Goal: Download file/media

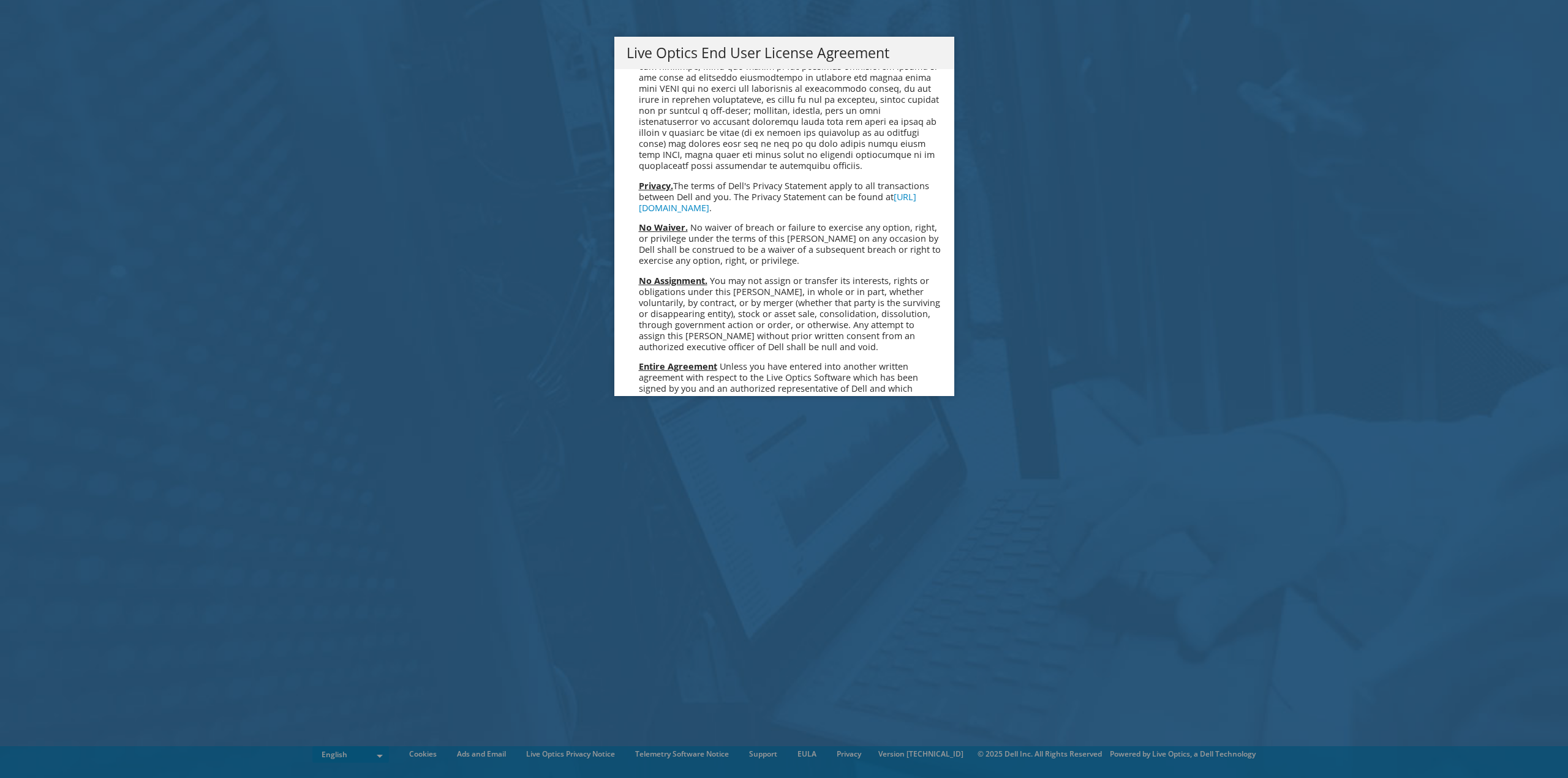
scroll to position [4630, 0]
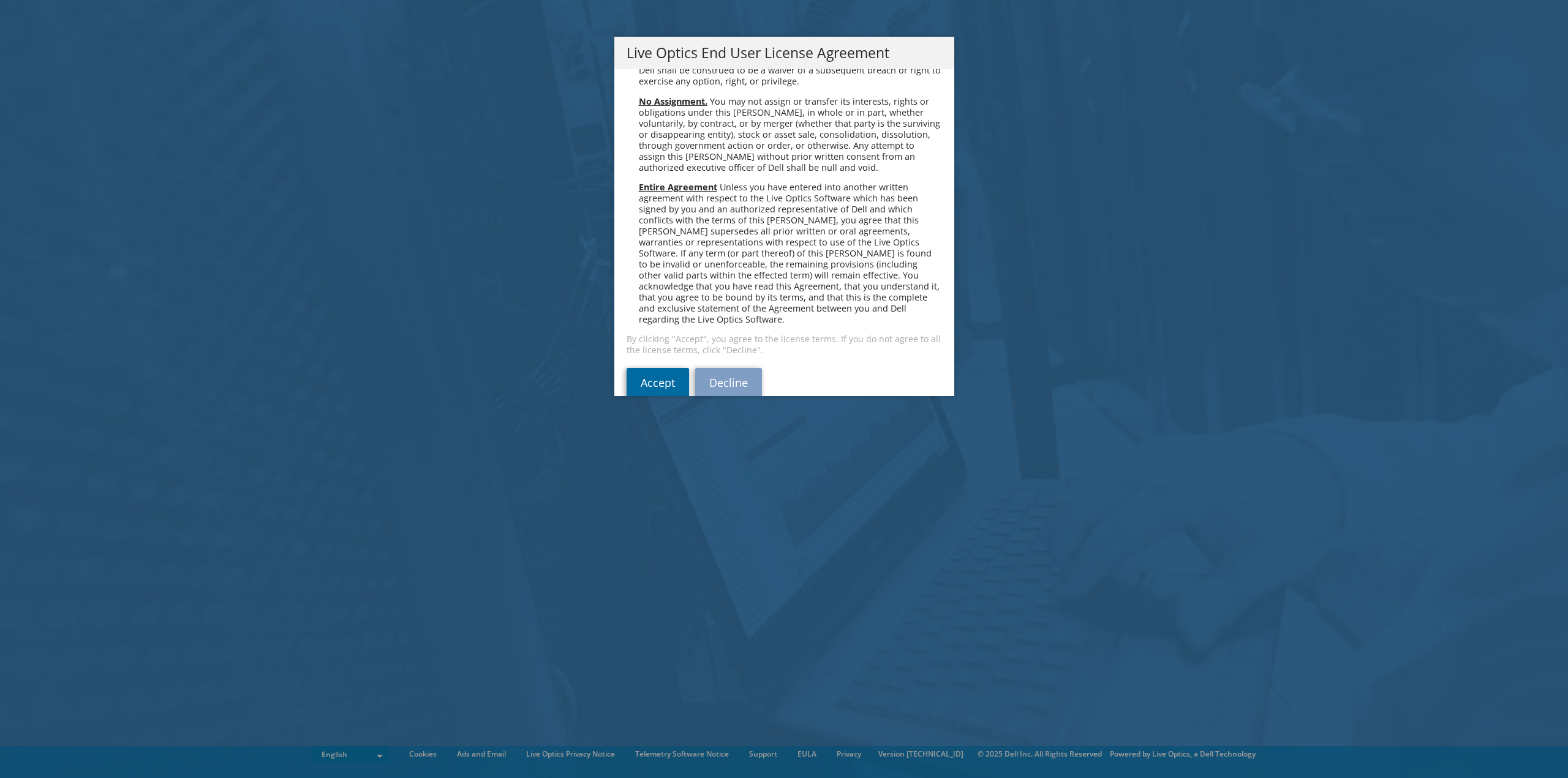
drag, startPoint x: 669, startPoint y: 365, endPoint x: 676, endPoint y: 364, distance: 7.1
click at [670, 368] on link "Accept" at bounding box center [658, 382] width 63 height 29
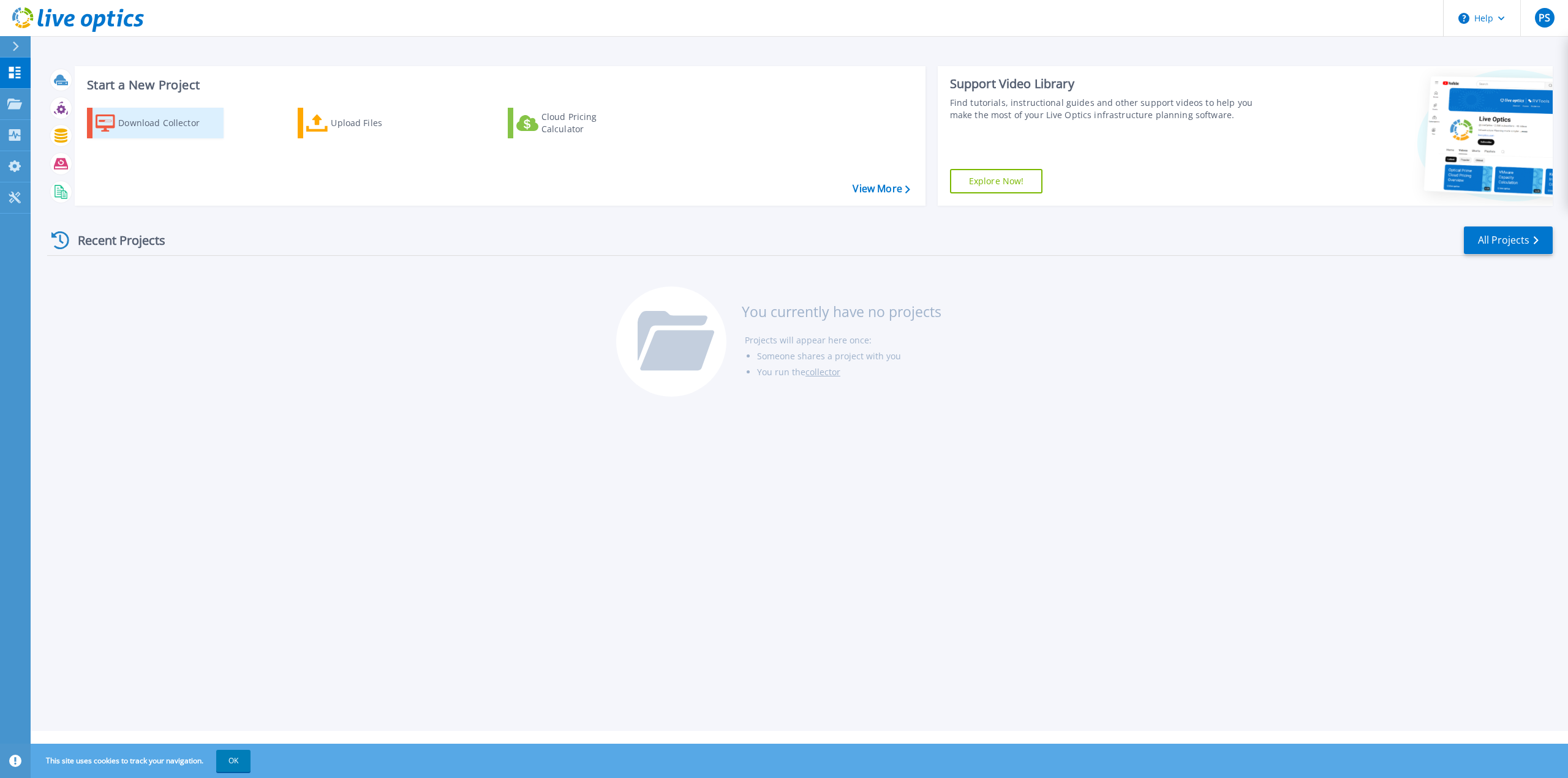
click at [164, 119] on div "Download Collector" at bounding box center [167, 122] width 98 height 24
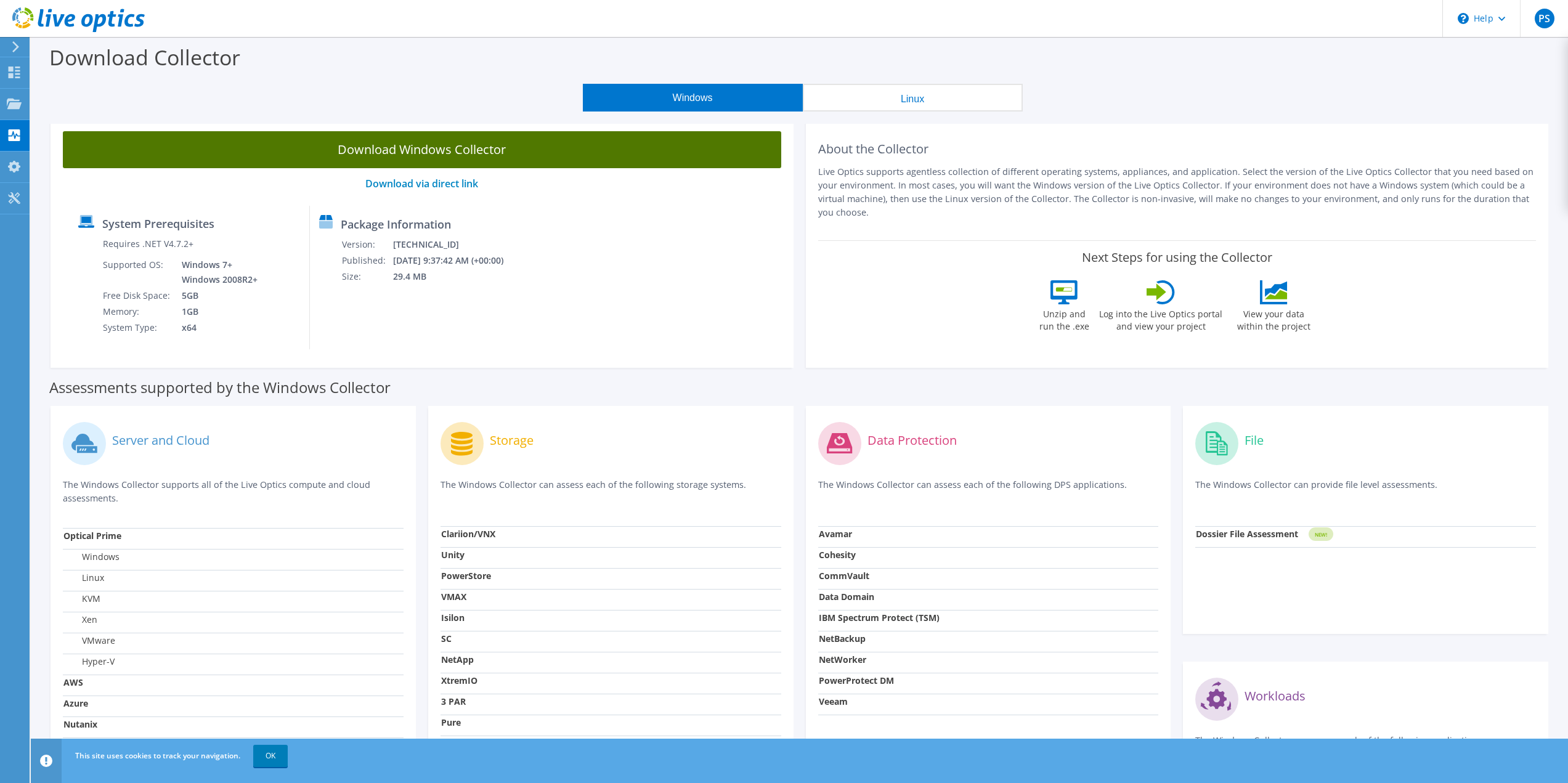
click at [483, 144] on link "Download Windows Collector" at bounding box center [422, 149] width 718 height 37
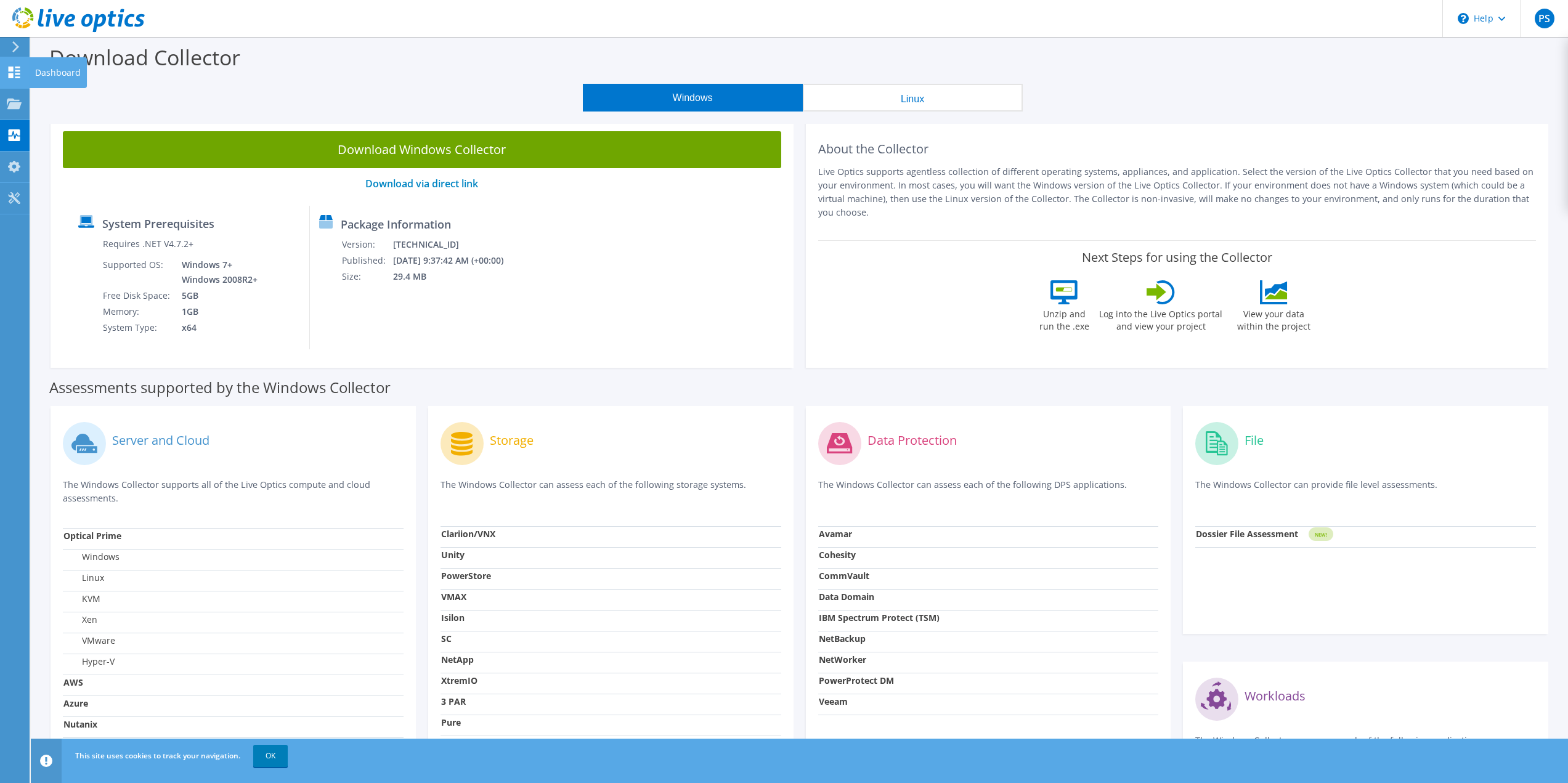
click at [9, 77] on icon at bounding box center [14, 72] width 14 height 12
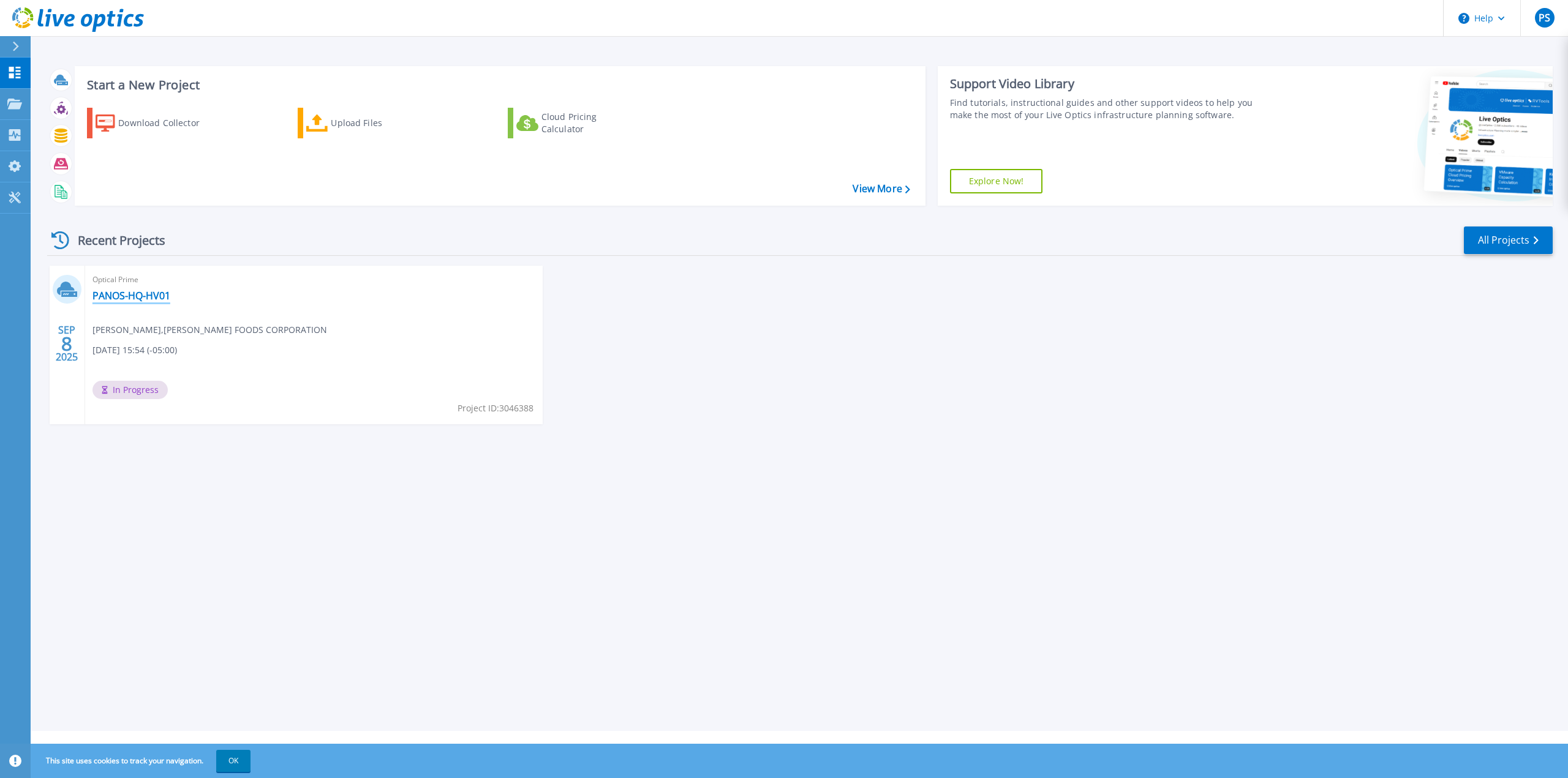
click at [139, 297] on link "PANOS-HQ-HV01" at bounding box center [131, 296] width 78 height 13
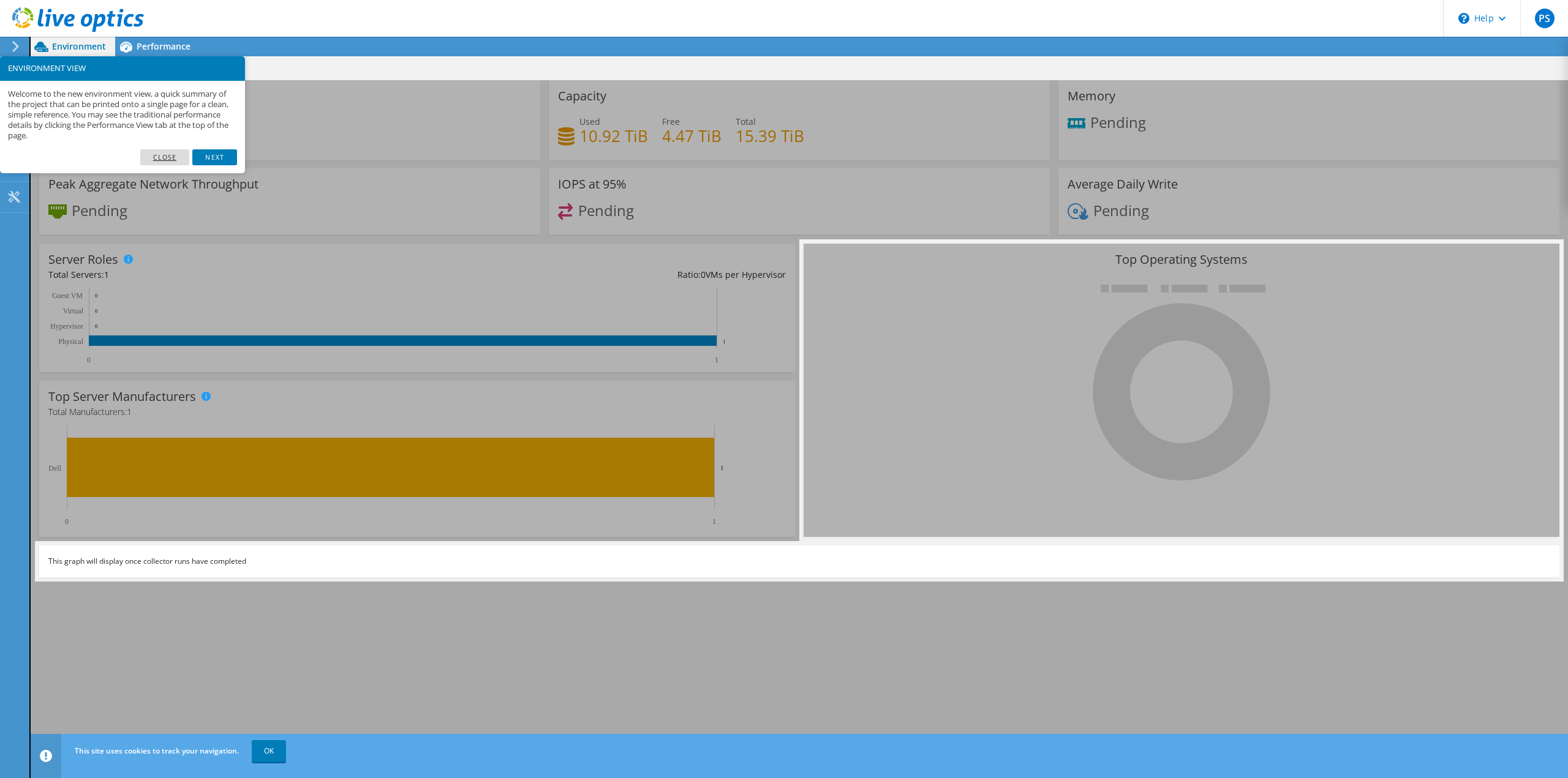
click at [173, 155] on link "Close" at bounding box center [165, 157] width 50 height 16
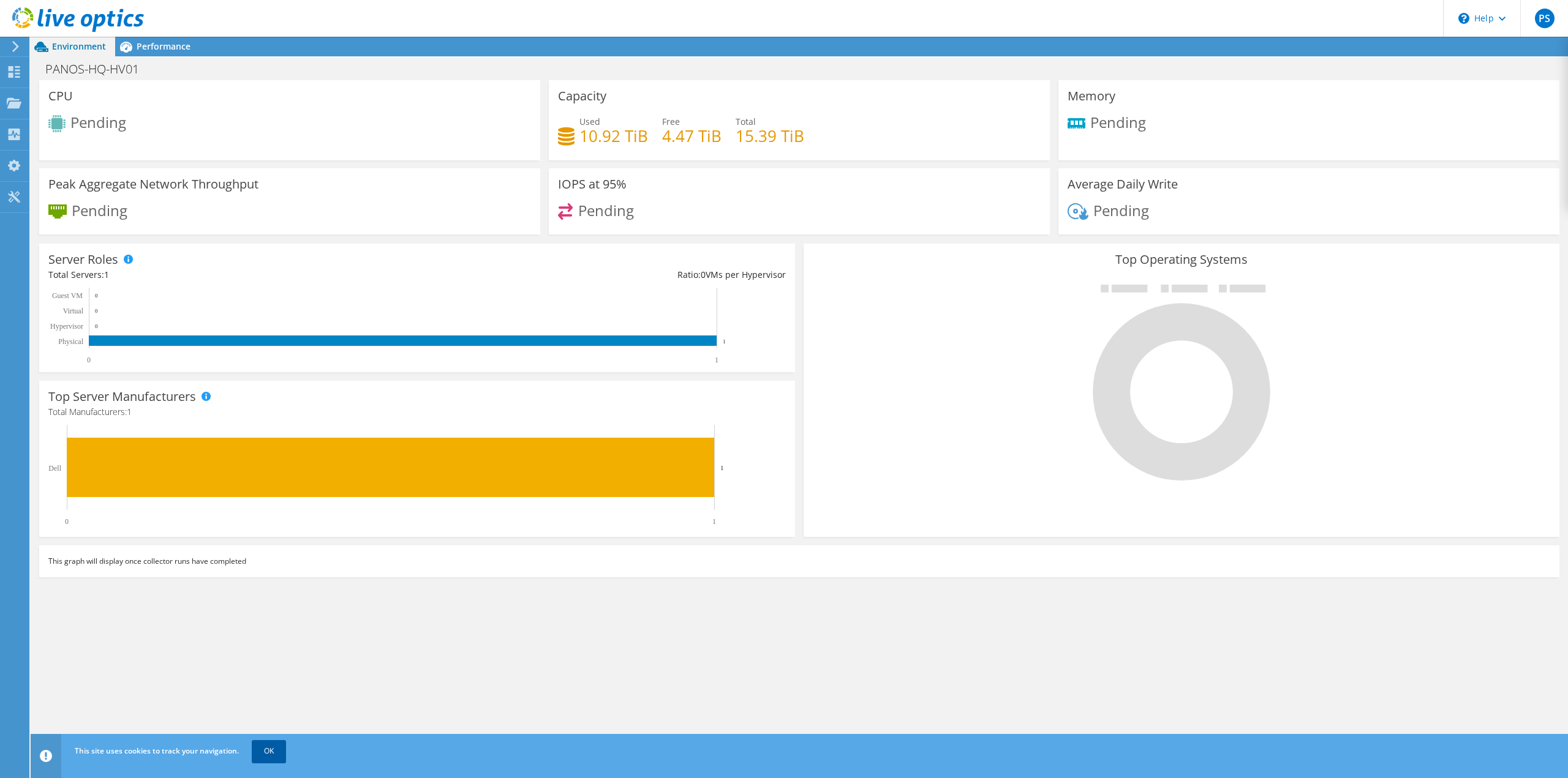
click at [279, 745] on link "OK" at bounding box center [269, 751] width 34 height 22
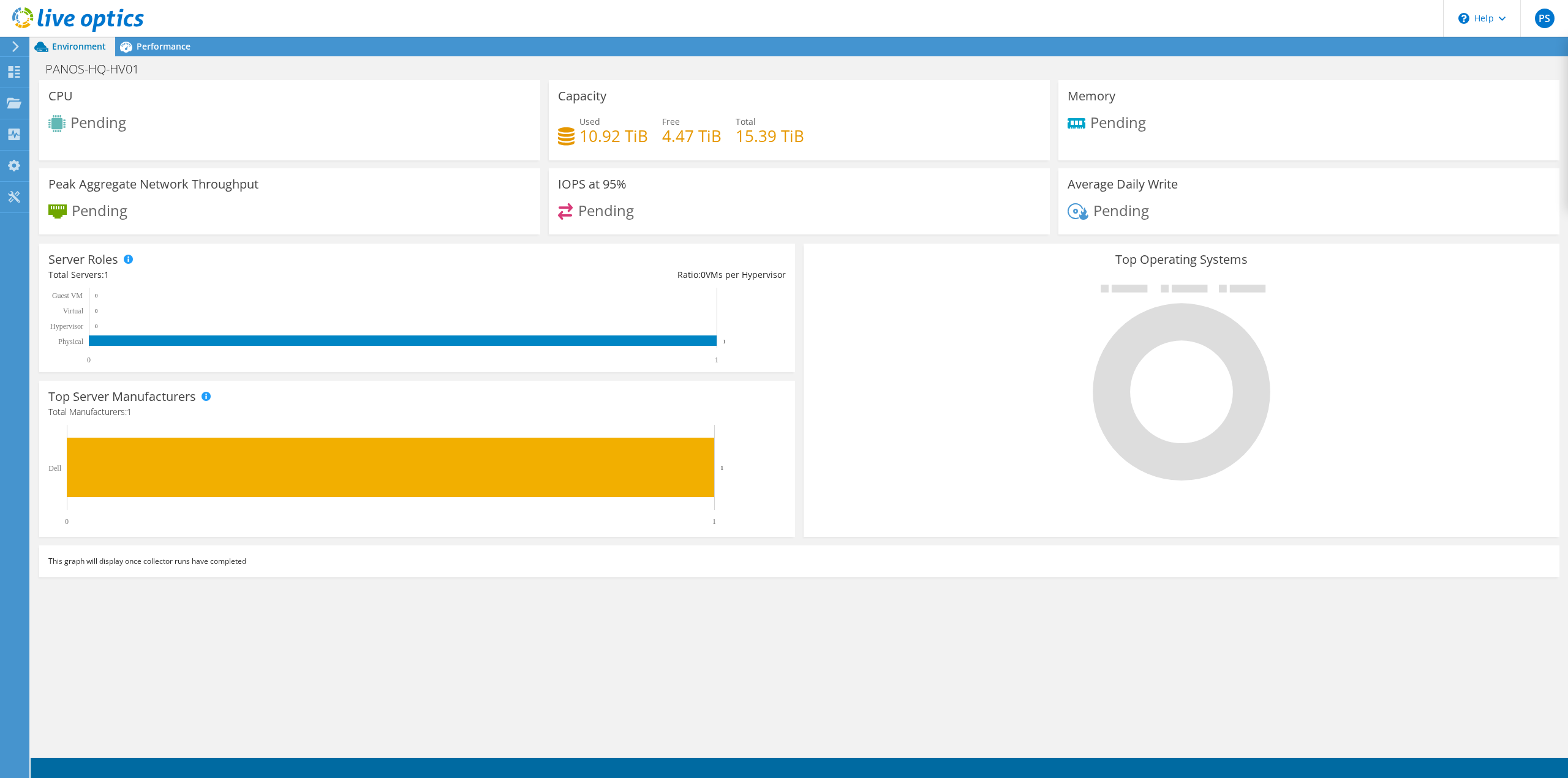
click at [227, 665] on div "CPU Pending Capacity Used 10.92 TiB Free 4.47 TiB Total 15.39 TiB Memory Pending" at bounding box center [799, 417] width 1537 height 674
click at [293, 616] on div "CPU Pending Capacity Used 10.92 TiB Free 4.47 TiB Total 15.39 TiB Memory Pending" at bounding box center [799, 417] width 1537 height 674
click at [390, 597] on div "CPU Pending Capacity Used 10.92 TiB Free 4.47 TiB Total 15.39 TiB Memory Pending" at bounding box center [799, 417] width 1537 height 674
click at [8, 71] on icon at bounding box center [14, 71] width 14 height 12
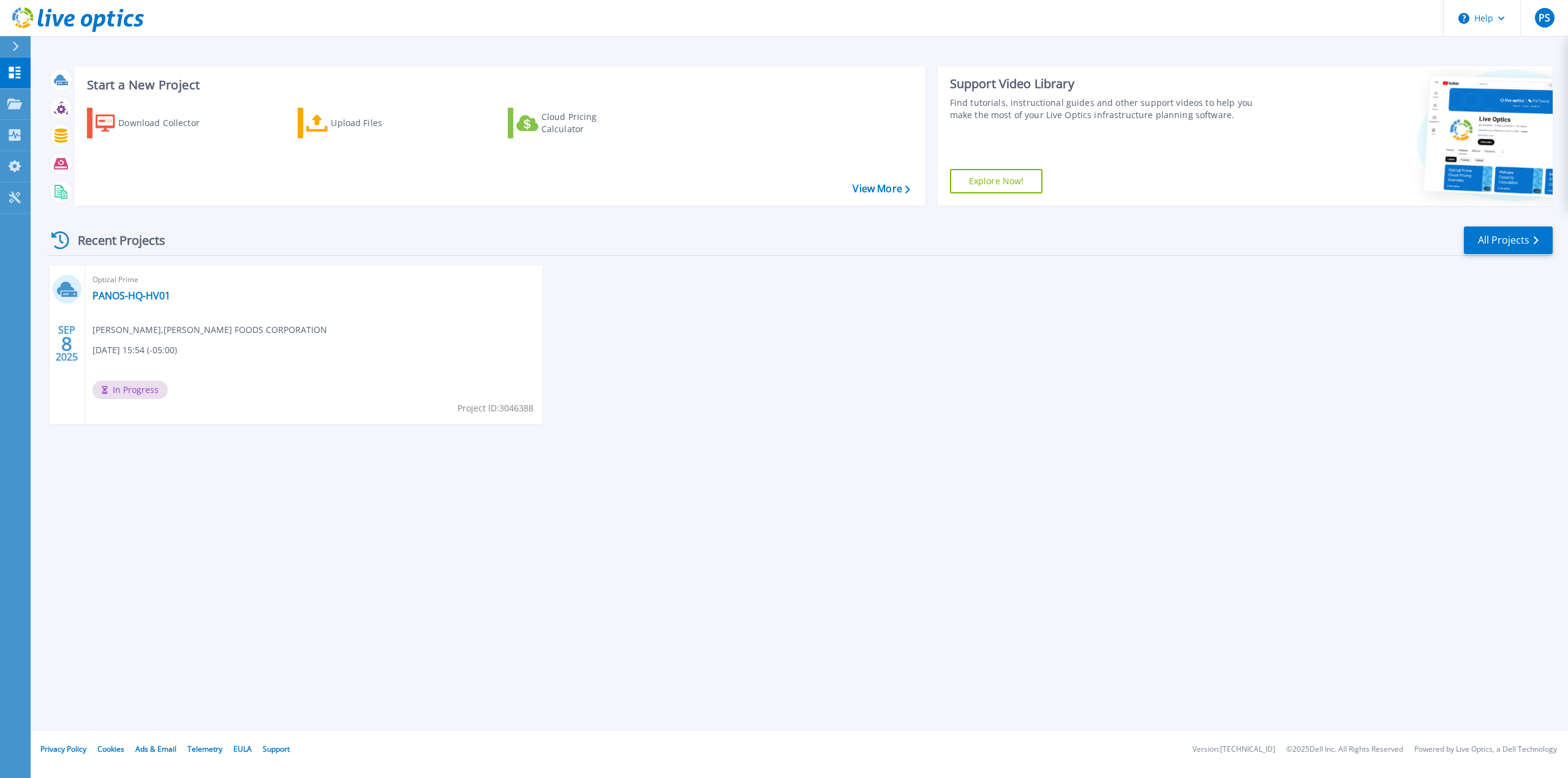
click at [876, 441] on div "[DATE] Optical Prime PANOS-HQ-HV01 [PERSON_NAME] , [PERSON_NAME] FOODS CORPORAT…" at bounding box center [795, 356] width 1515 height 183
click at [771, 389] on div "[DATE] Optical Prime PANOS-HQ-HV01 [PERSON_NAME] , [PERSON_NAME] FOODS CORPORAT…" at bounding box center [795, 356] width 1515 height 183
click at [908, 499] on div "Start a New Project Download Collector Upload Files Cloud Pricing Calculator Vi…" at bounding box center [799, 365] width 1537 height 731
